Goal: Find specific page/section: Find specific page/section

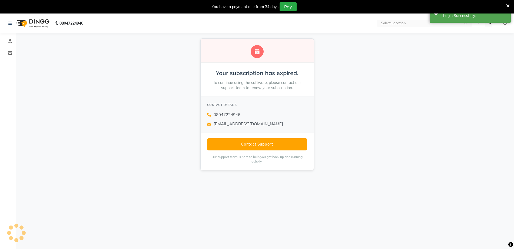
select select "en"
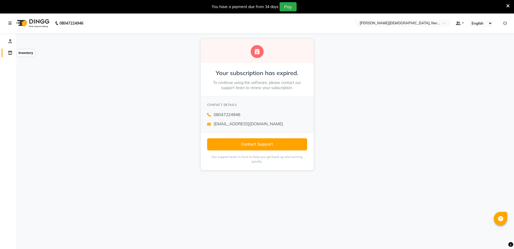
click at [11, 55] on icon at bounding box center [10, 53] width 5 height 4
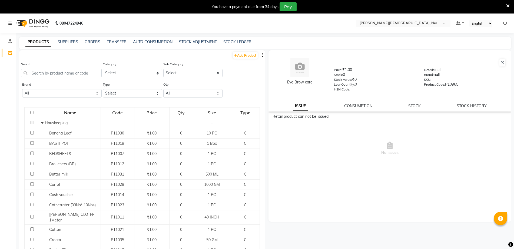
click at [9, 22] on icon at bounding box center [9, 23] width 3 height 4
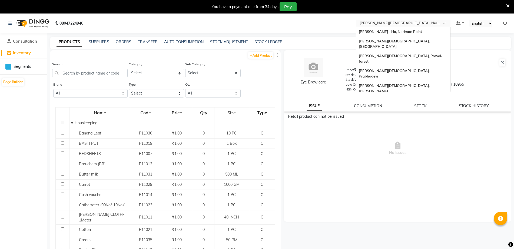
click at [423, 24] on input "text" at bounding box center [397, 23] width 78 height 5
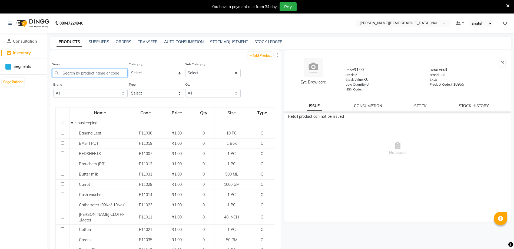
click at [94, 72] on input "text" at bounding box center [89, 73] width 75 height 8
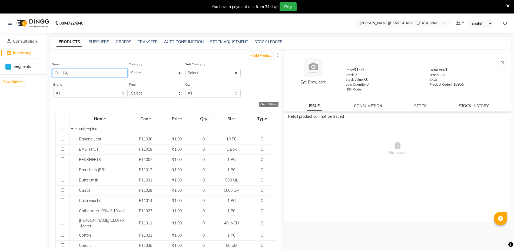
type input "PAIN"
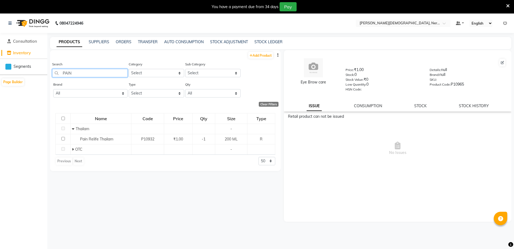
drag, startPoint x: 90, startPoint y: 71, endPoint x: 31, endPoint y: 74, distance: 59.8
click at [31, 74] on app-home "08047224946 Select Location × Birla Ayurveda, Nerul West Default Panel My Panel…" at bounding box center [257, 140] width 514 height 253
